Goal: Information Seeking & Learning: Learn about a topic

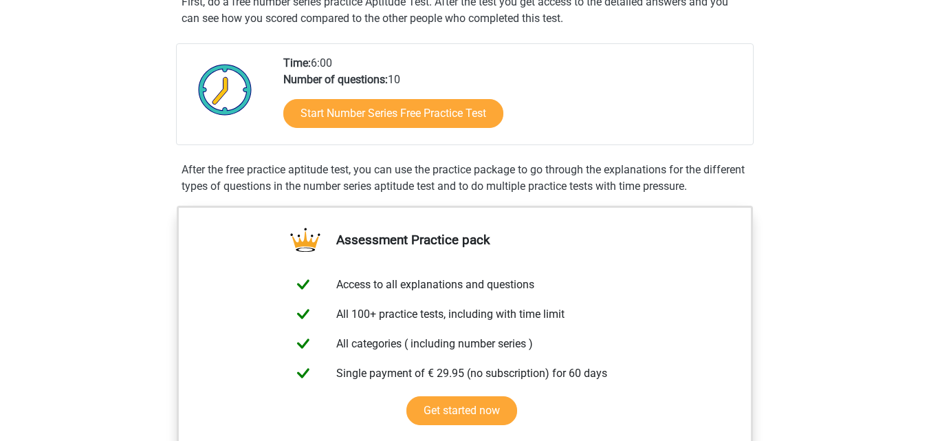
scroll to position [248, 0]
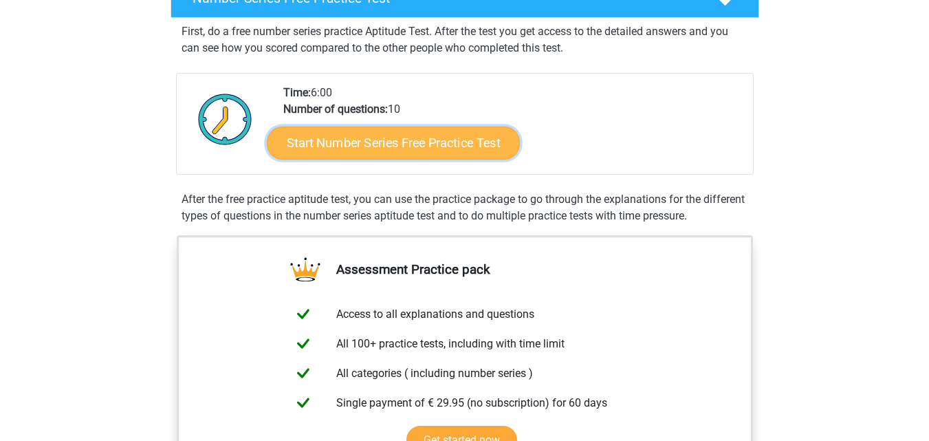
click at [483, 139] on link "Start Number Series Free Practice Test" at bounding box center [393, 142] width 253 height 33
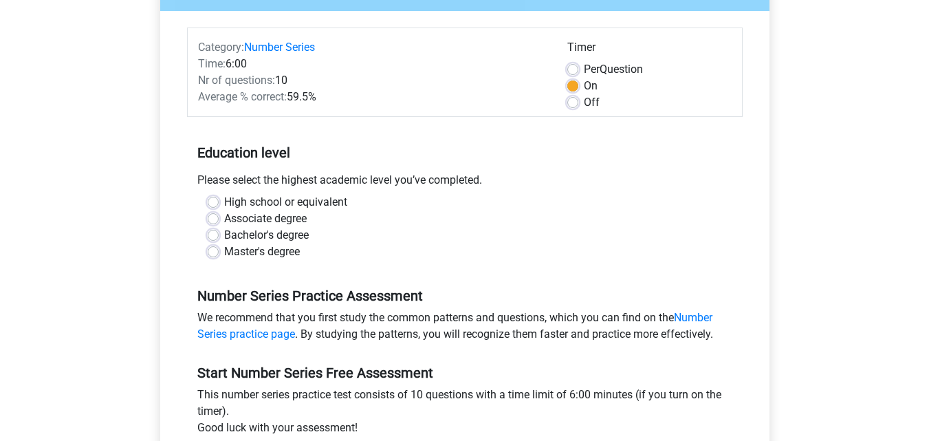
scroll to position [138, 0]
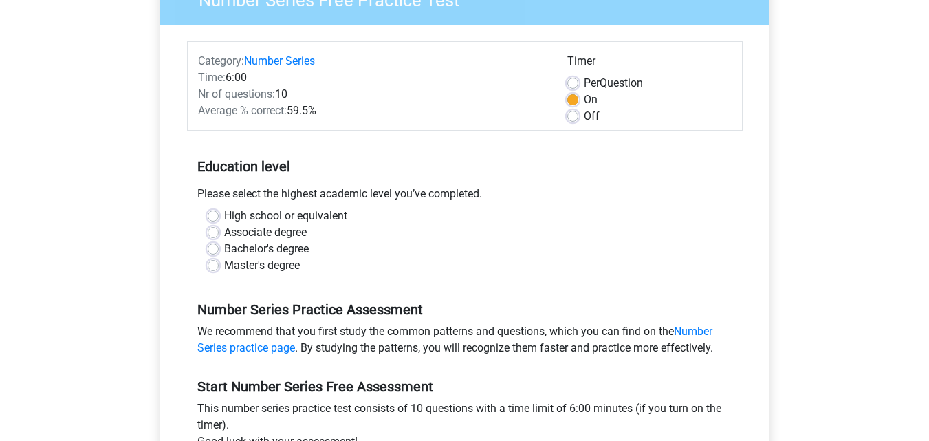
click at [224, 246] on label "Bachelor's degree" at bounding box center [266, 249] width 85 height 17
click at [211, 246] on input "Bachelor's degree" at bounding box center [213, 248] width 11 height 14
radio input "true"
click at [208, 257] on input "Master's degree" at bounding box center [213, 264] width 11 height 14
radio input "true"
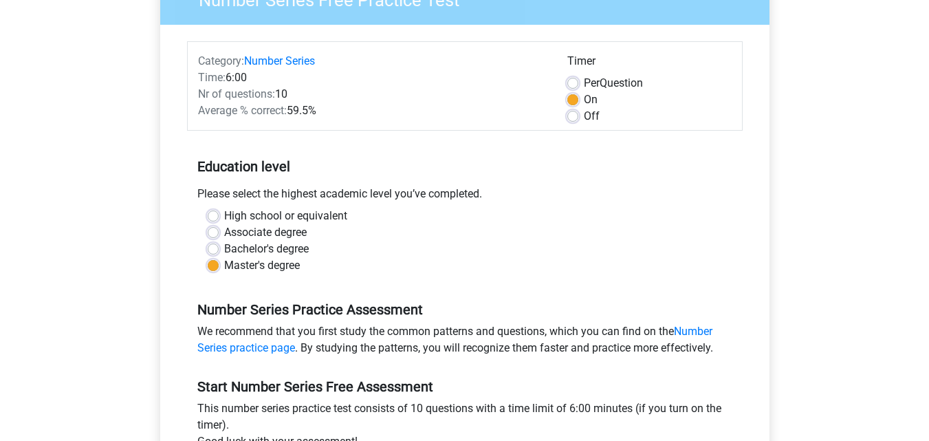
click at [219, 252] on div "Bachelor's degree" at bounding box center [465, 249] width 515 height 17
click at [224, 248] on label "Bachelor's degree" at bounding box center [266, 249] width 85 height 17
click at [211, 248] on input "Bachelor's degree" at bounding box center [213, 248] width 11 height 14
radio input "true"
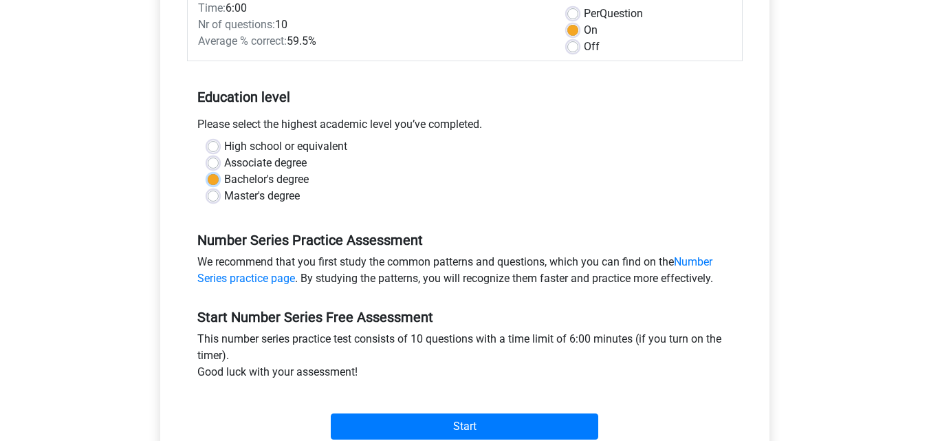
scroll to position [220, 0]
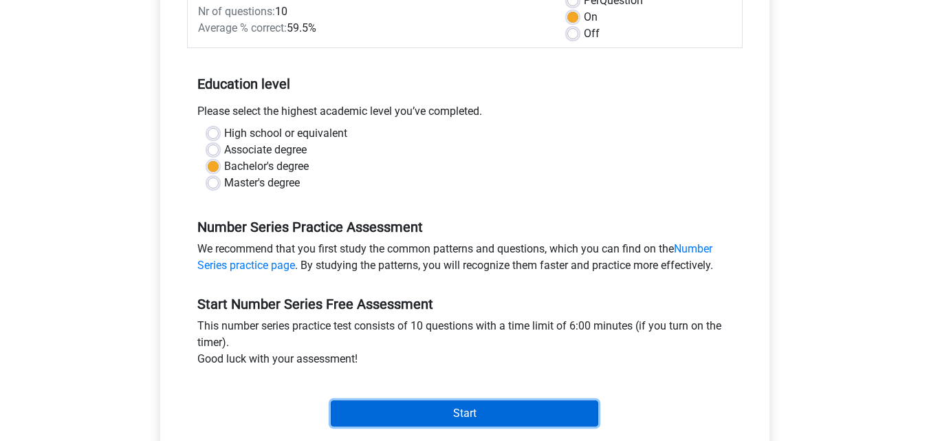
click at [585, 413] on input "Start" at bounding box center [465, 413] width 268 height 26
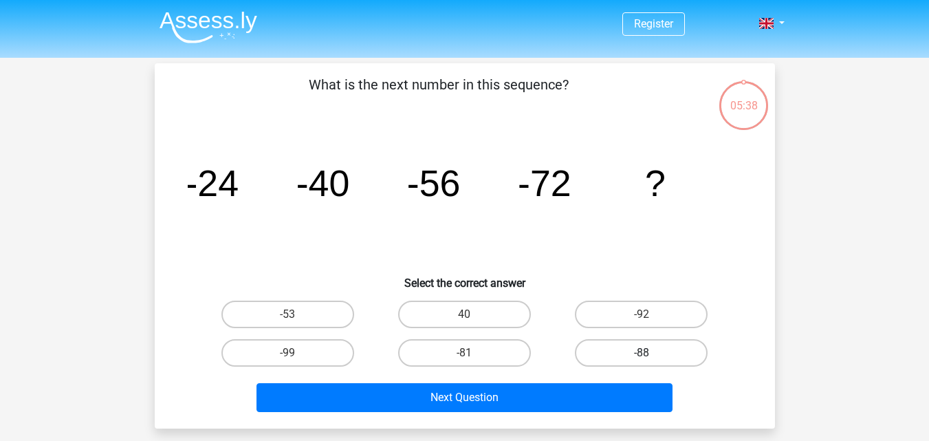
drag, startPoint x: 616, startPoint y: 371, endPoint x: 607, endPoint y: 354, distance: 19.1
click at [607, 354] on div "-88" at bounding box center [641, 353] width 177 height 39
click at [607, 354] on label "-88" at bounding box center [641, 353] width 133 height 28
click at [642, 354] on input "-88" at bounding box center [646, 357] width 9 height 9
radio input "true"
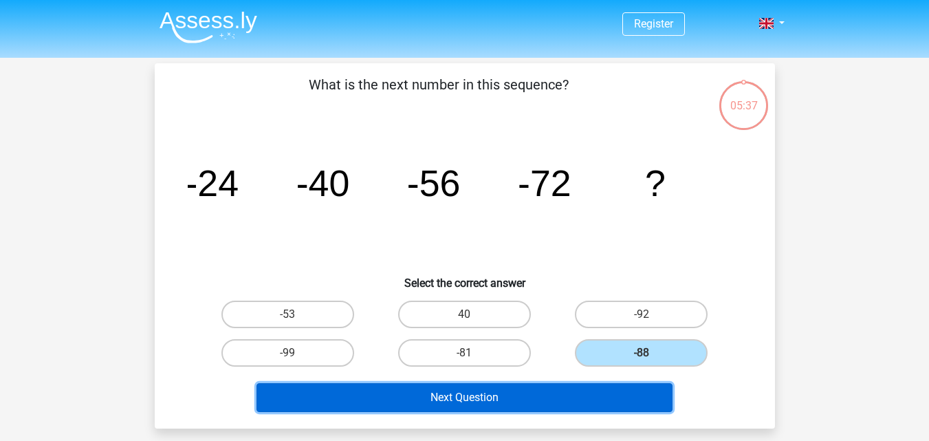
click at [585, 392] on button "Next Question" at bounding box center [465, 397] width 416 height 29
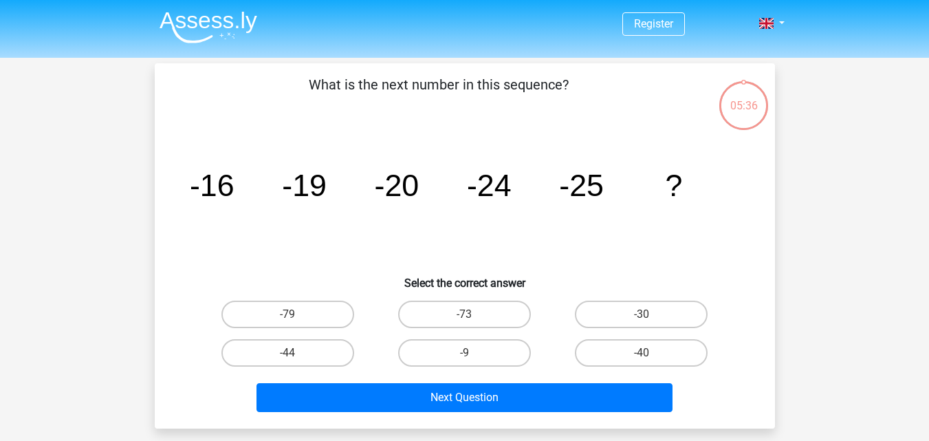
scroll to position [63, 0]
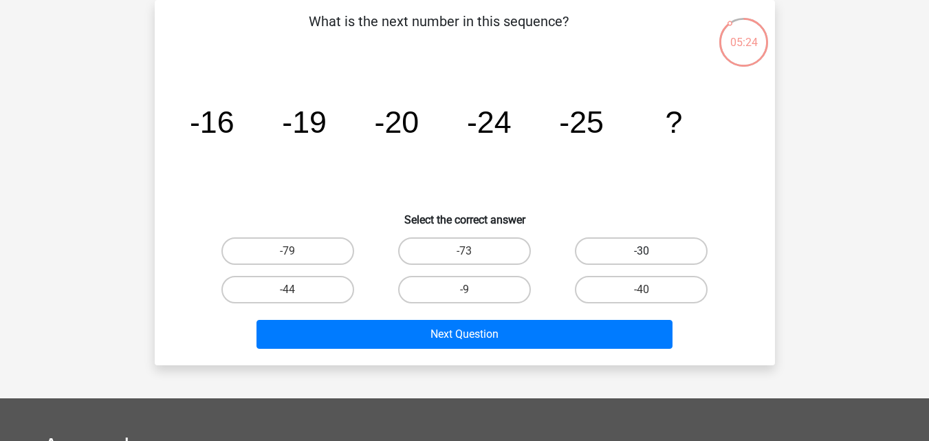
click at [636, 239] on label "-30" at bounding box center [641, 251] width 133 height 28
click at [642, 251] on input "-30" at bounding box center [646, 255] width 9 height 9
radio input "true"
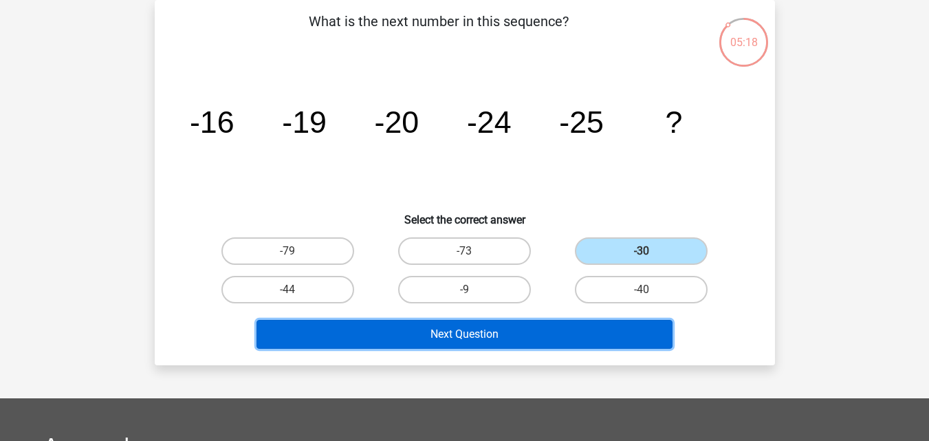
click at [603, 338] on button "Next Question" at bounding box center [465, 334] width 416 height 29
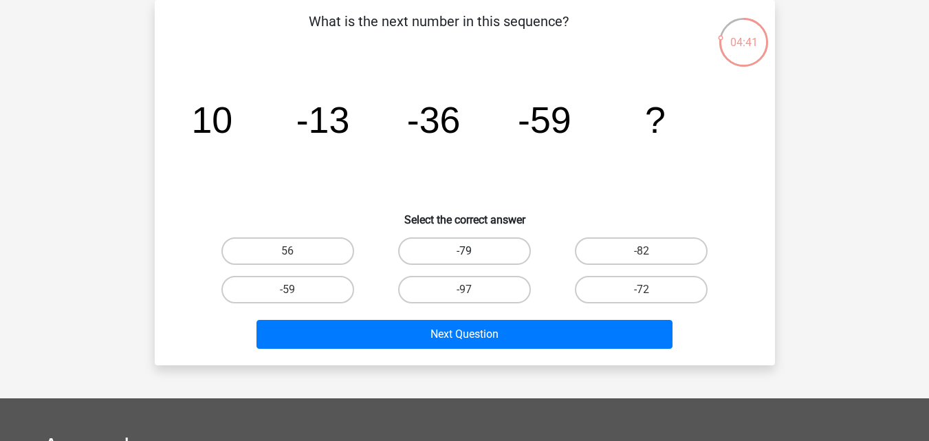
click at [453, 238] on label "-79" at bounding box center [464, 251] width 133 height 28
click at [464, 251] on input "-79" at bounding box center [468, 255] width 9 height 9
radio input "true"
click at [321, 261] on label "56" at bounding box center [288, 251] width 133 height 28
click at [297, 260] on input "56" at bounding box center [292, 255] width 9 height 9
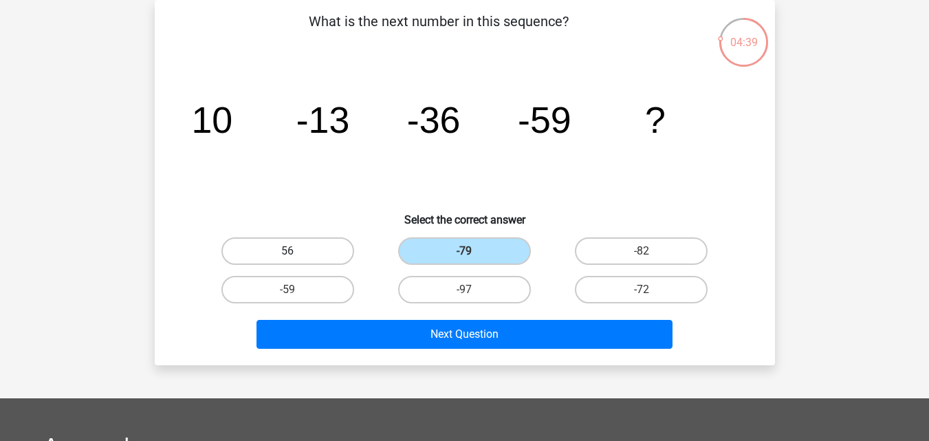
radio input "true"
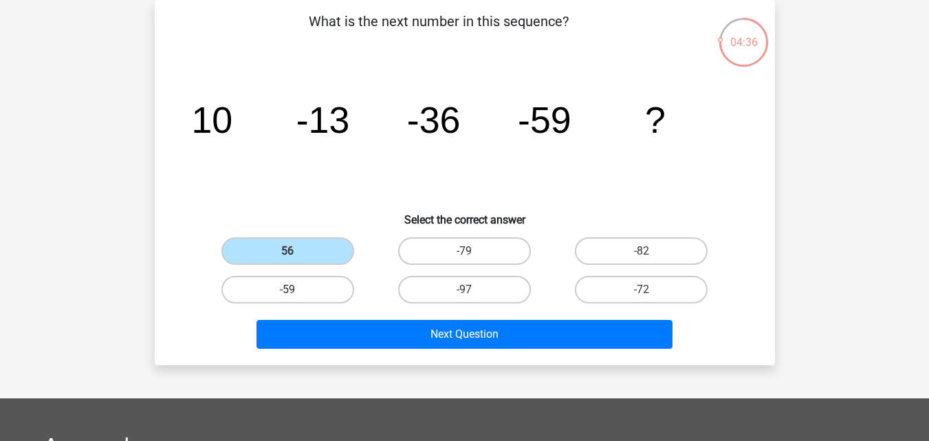
click at [343, 281] on label "-59" at bounding box center [288, 290] width 133 height 28
click at [297, 290] on input "-59" at bounding box center [292, 294] width 9 height 9
radio input "true"
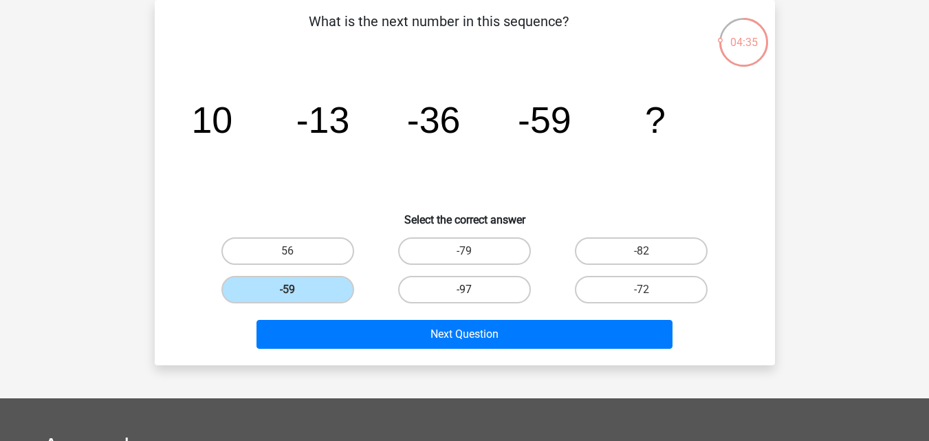
click at [494, 294] on label "-97" at bounding box center [464, 290] width 133 height 28
click at [473, 294] on input "-97" at bounding box center [468, 294] width 9 height 9
radio input "true"
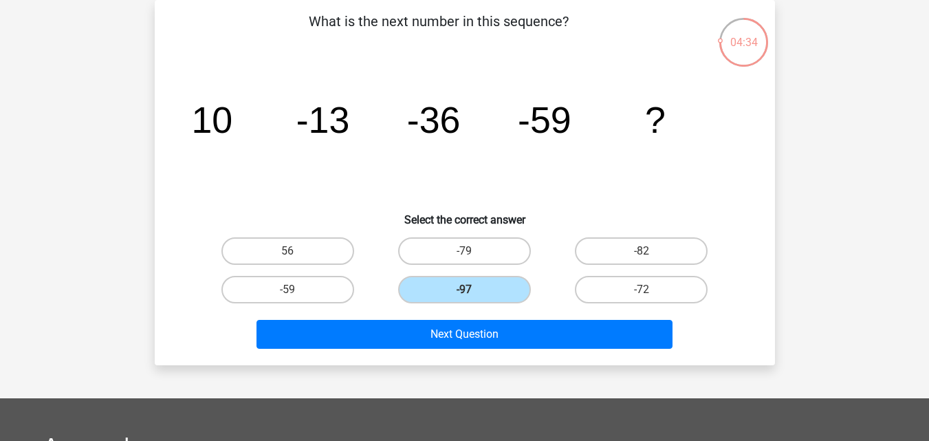
click at [528, 237] on div "-79" at bounding box center [465, 251] width 166 height 28
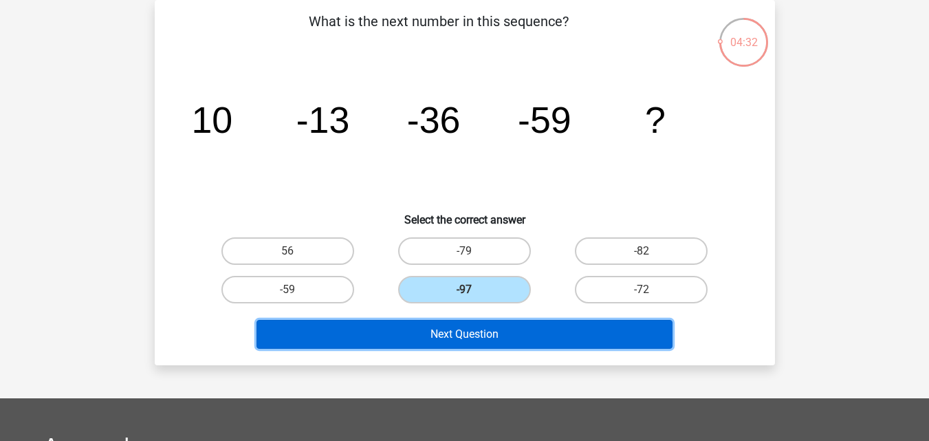
click at [457, 330] on button "Next Question" at bounding box center [465, 334] width 416 height 29
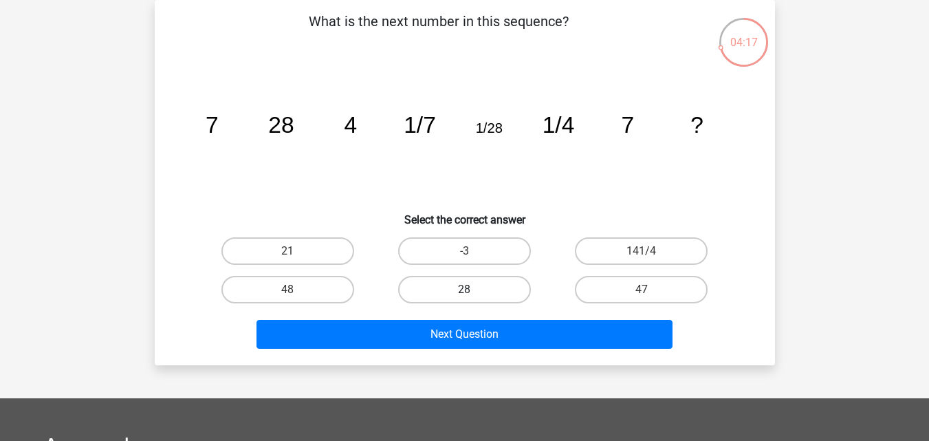
click at [434, 287] on label "28" at bounding box center [464, 290] width 133 height 28
click at [464, 290] on input "28" at bounding box center [468, 294] width 9 height 9
radio input "true"
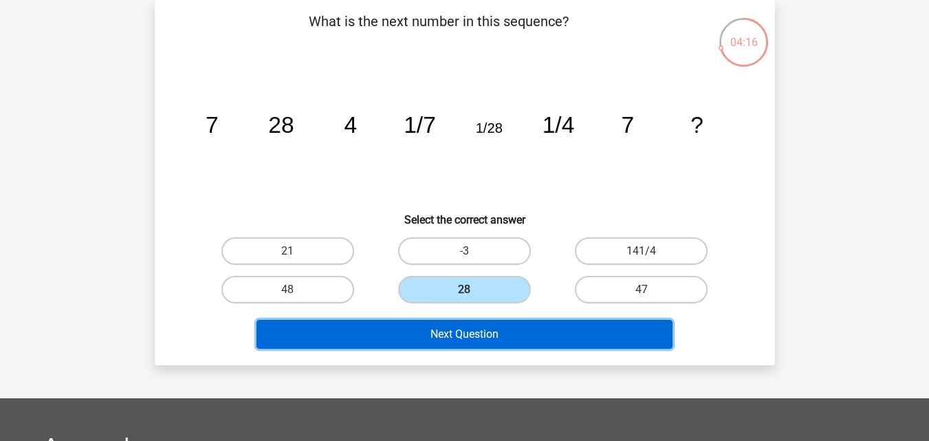
click at [499, 334] on button "Next Question" at bounding box center [465, 334] width 416 height 29
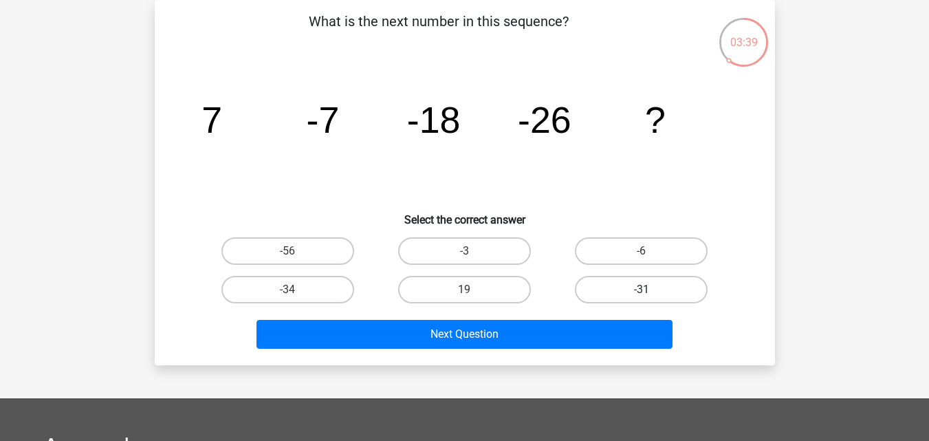
click at [627, 285] on label "-31" at bounding box center [641, 290] width 133 height 28
click at [642, 290] on input "-31" at bounding box center [646, 294] width 9 height 9
radio input "true"
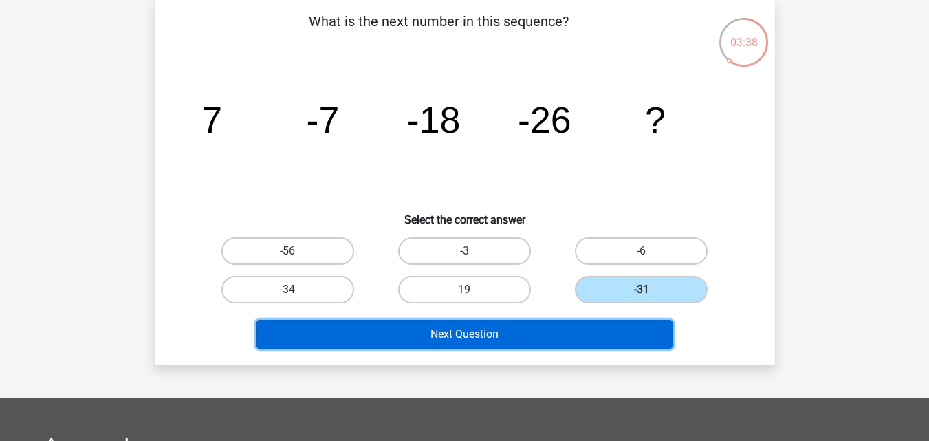
click at [566, 339] on button "Next Question" at bounding box center [465, 334] width 416 height 29
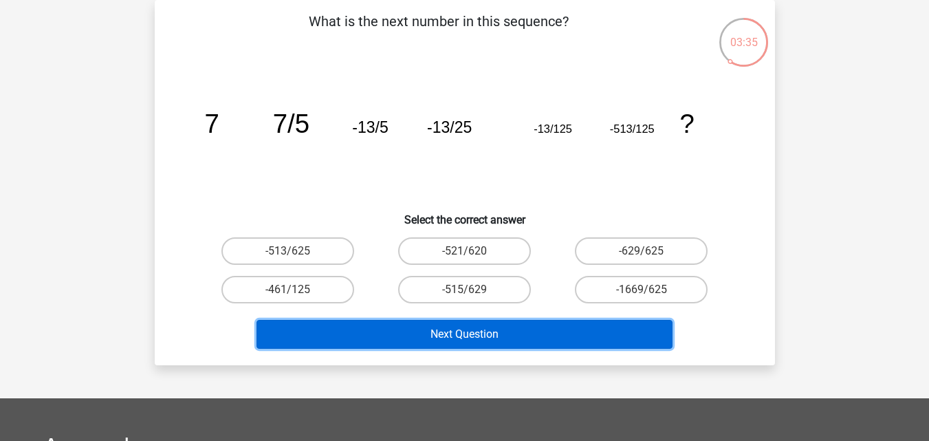
click at [365, 327] on button "Next Question" at bounding box center [465, 334] width 416 height 29
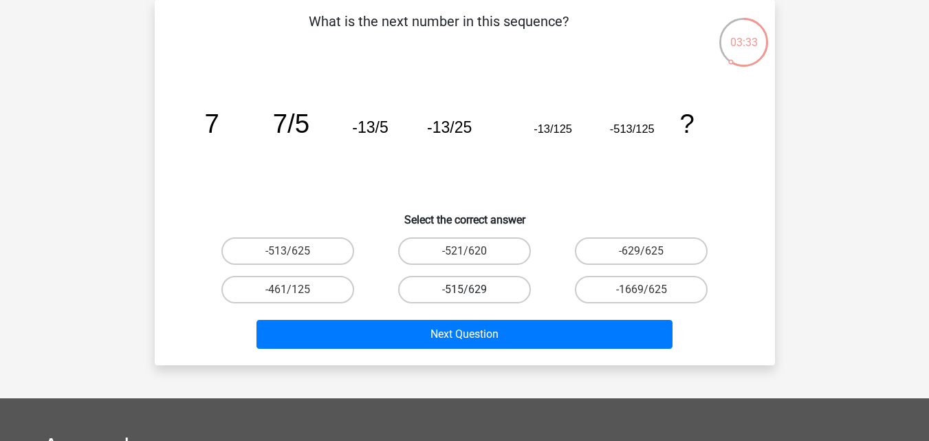
click at [429, 277] on label "-515/629" at bounding box center [464, 290] width 133 height 28
click at [464, 290] on input "-515/629" at bounding box center [468, 294] width 9 height 9
radio input "true"
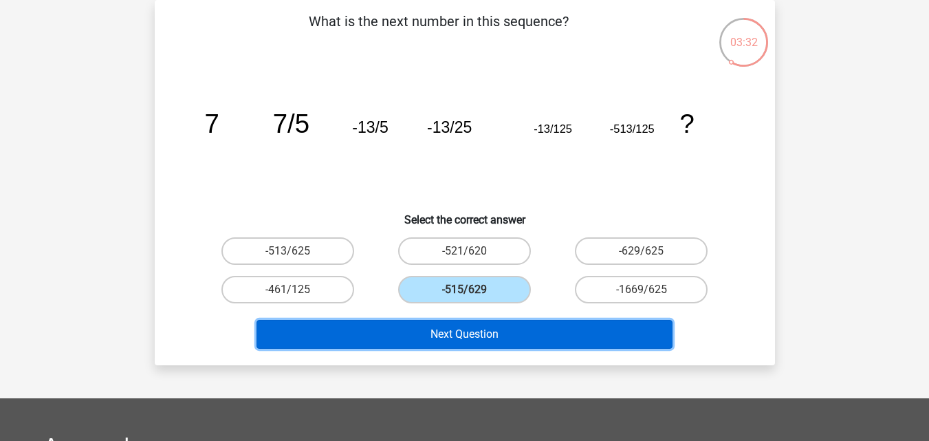
click at [435, 326] on button "Next Question" at bounding box center [465, 334] width 416 height 29
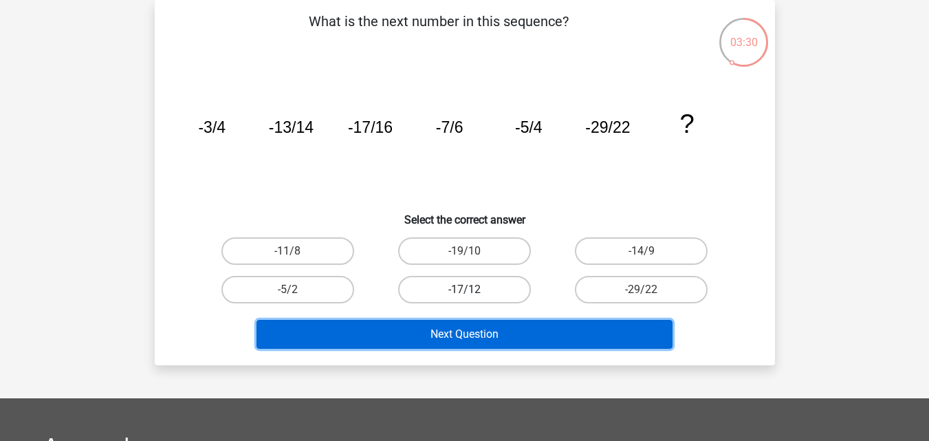
drag, startPoint x: 435, startPoint y: 319, endPoint x: 451, endPoint y: 293, distance: 30.9
click at [451, 293] on div "What is the next number in this sequence? image/svg+xml -3/4 -13/14 -17/16 -7/6…" at bounding box center [465, 182] width 610 height 343
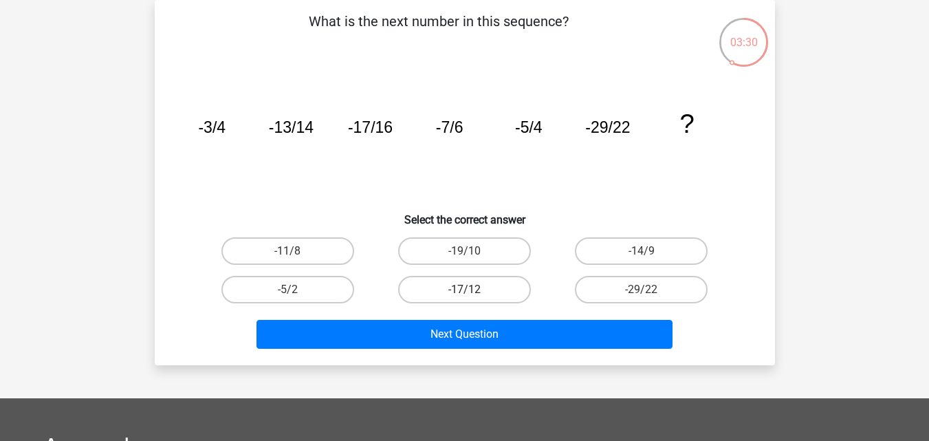
click at [451, 293] on label "-17/12" at bounding box center [464, 290] width 133 height 28
click at [464, 293] on input "-17/12" at bounding box center [468, 294] width 9 height 9
radio input "true"
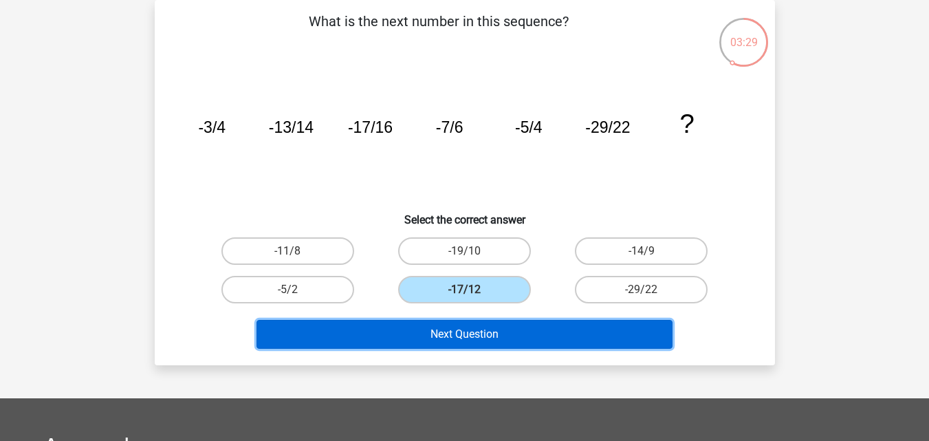
drag, startPoint x: 461, startPoint y: 323, endPoint x: 465, endPoint y: 330, distance: 8.0
click at [465, 330] on button "Next Question" at bounding box center [465, 334] width 416 height 29
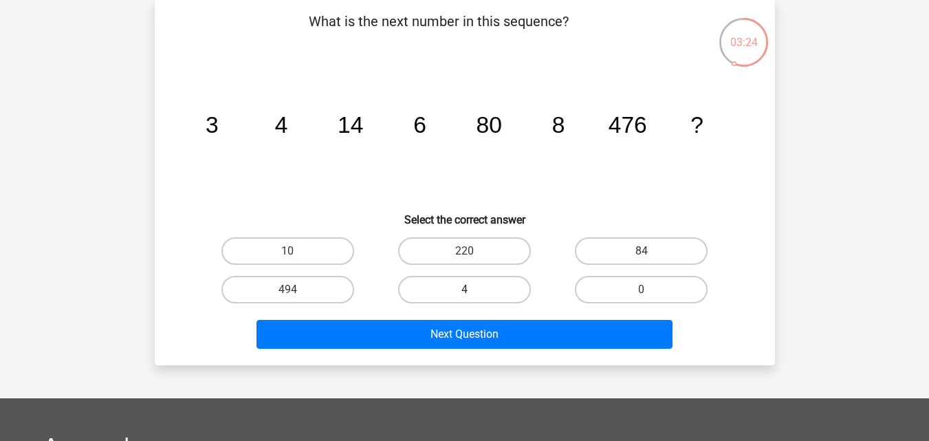
click at [487, 299] on label "4" at bounding box center [464, 290] width 133 height 28
click at [473, 299] on input "4" at bounding box center [468, 294] width 9 height 9
radio input "true"
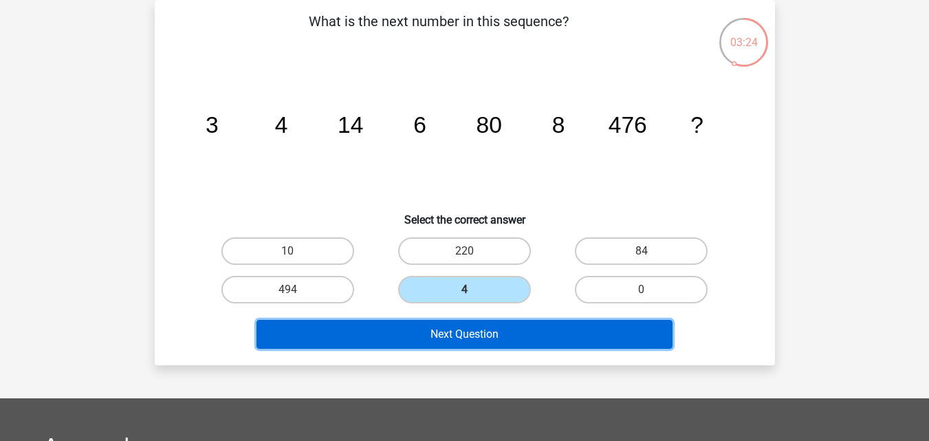
click at [497, 324] on button "Next Question" at bounding box center [465, 334] width 416 height 29
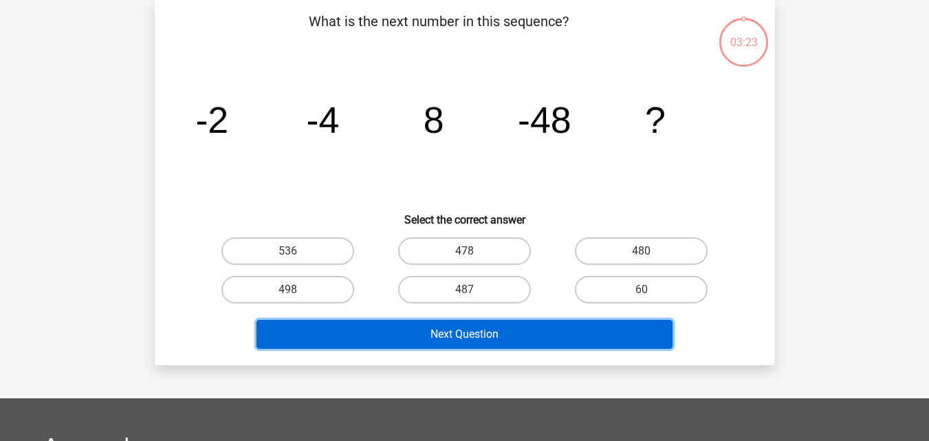
click at [504, 331] on button "Next Question" at bounding box center [465, 334] width 416 height 29
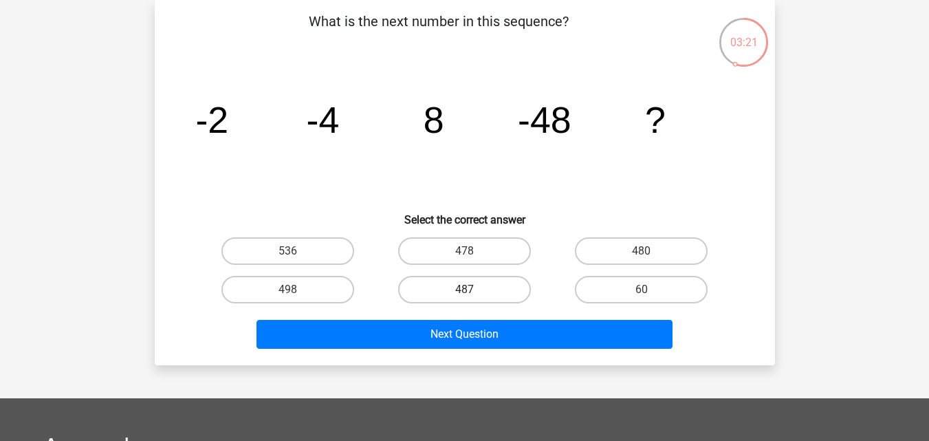
drag, startPoint x: 491, startPoint y: 272, endPoint x: 491, endPoint y: 279, distance: 6.9
click at [491, 279] on div "487" at bounding box center [464, 289] width 177 height 39
click at [491, 279] on label "487" at bounding box center [464, 290] width 133 height 28
click at [473, 290] on input "487" at bounding box center [468, 294] width 9 height 9
radio input "true"
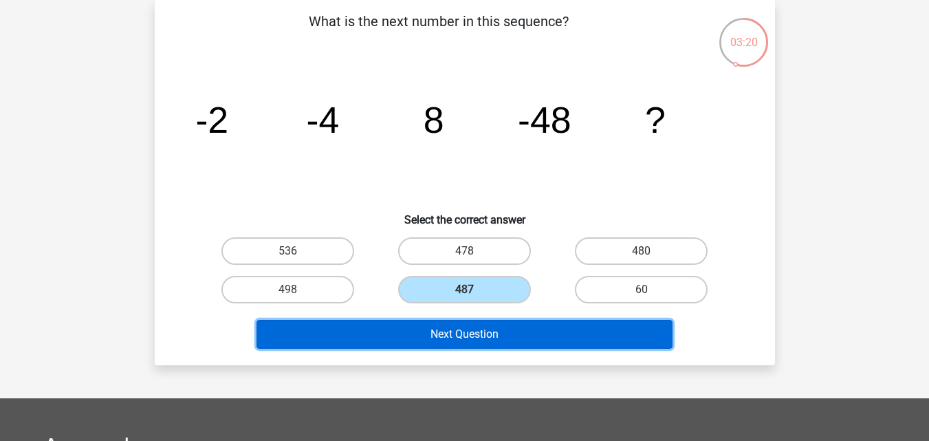
click at [517, 330] on button "Next Question" at bounding box center [465, 334] width 416 height 29
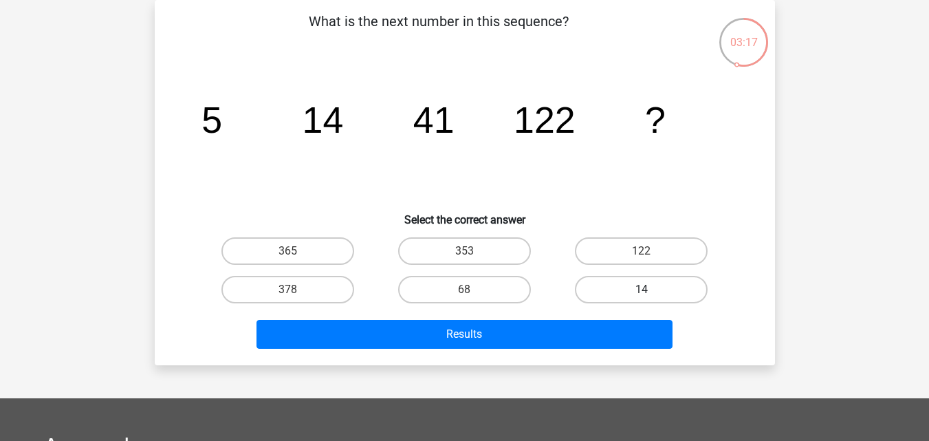
click at [635, 285] on label "14" at bounding box center [641, 290] width 133 height 28
click at [642, 290] on input "14" at bounding box center [646, 294] width 9 height 9
radio input "true"
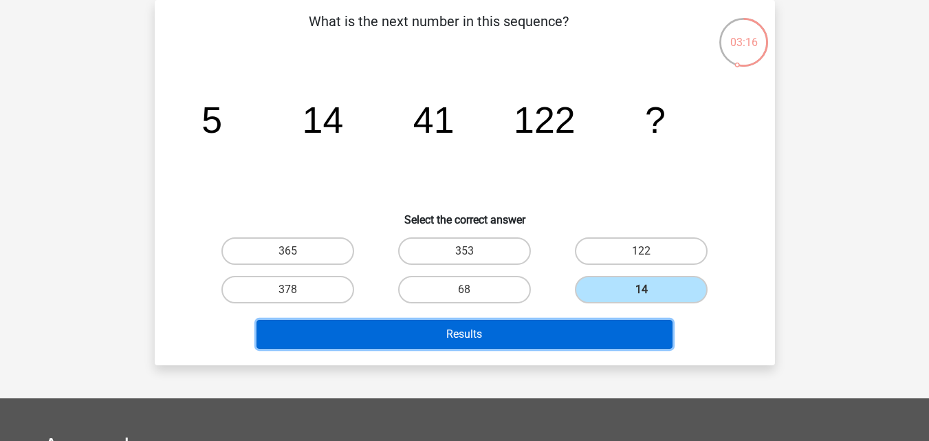
click at [599, 325] on button "Results" at bounding box center [465, 334] width 416 height 29
